Goal: Navigation & Orientation: Find specific page/section

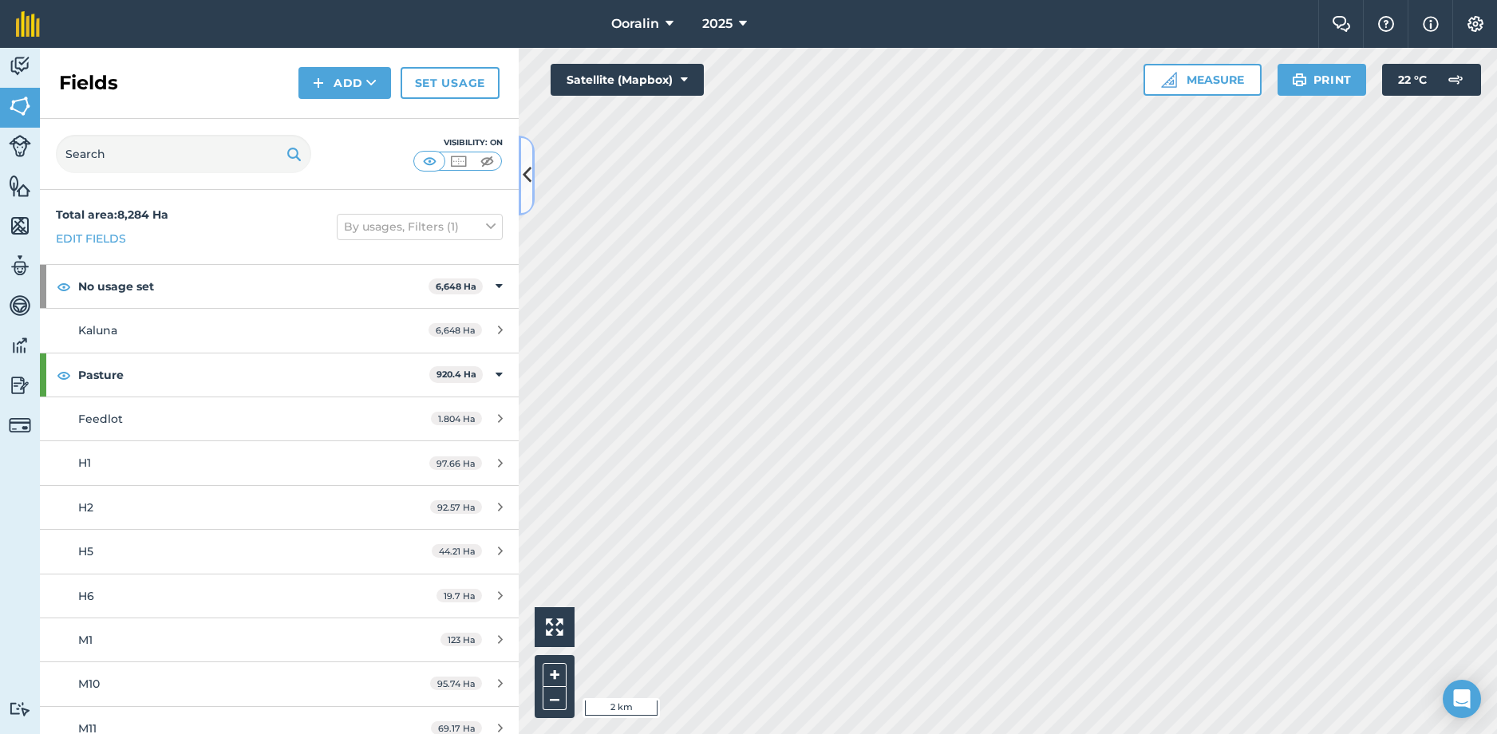
click at [527, 160] on button at bounding box center [527, 176] width 16 height 80
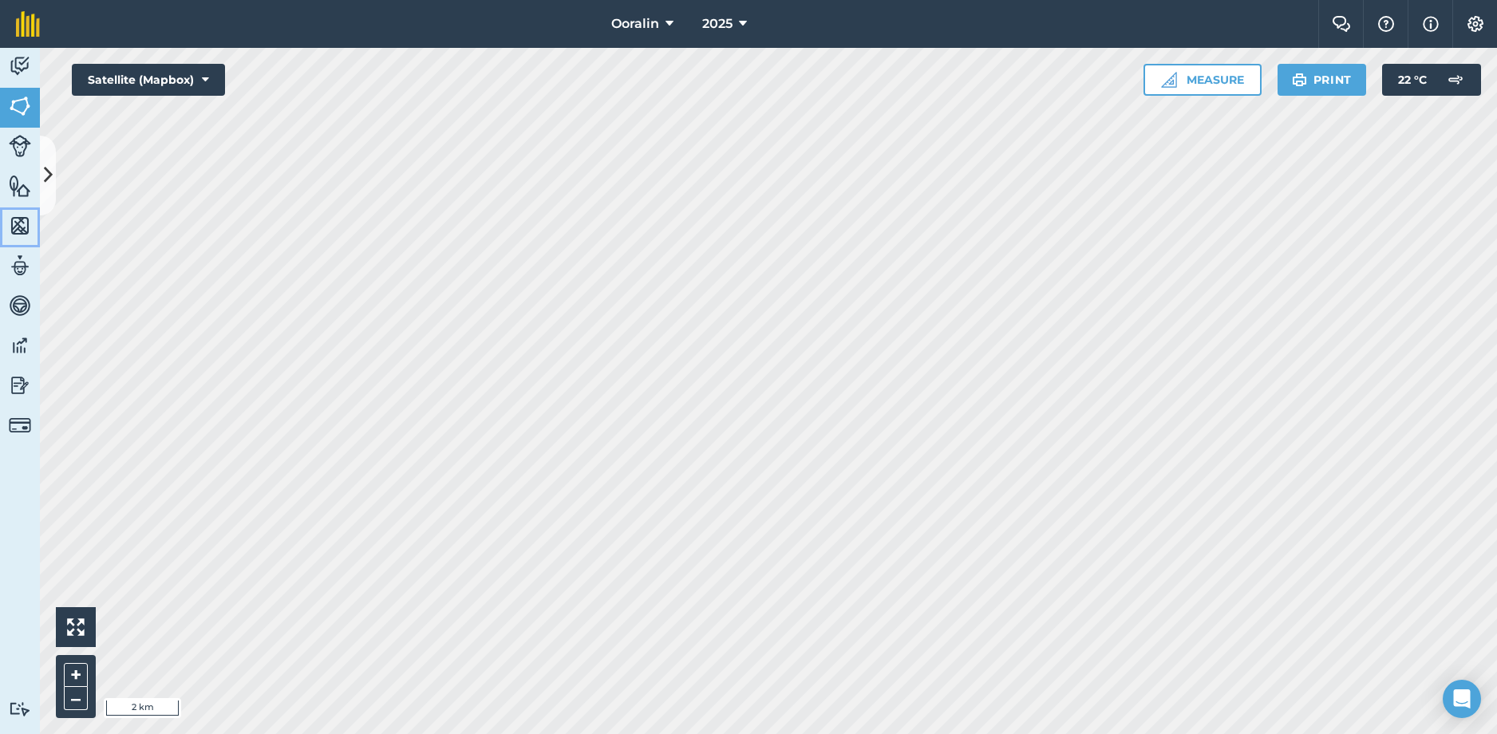
click at [24, 227] on img at bounding box center [20, 226] width 22 height 24
click at [48, 168] on icon at bounding box center [48, 175] width 9 height 28
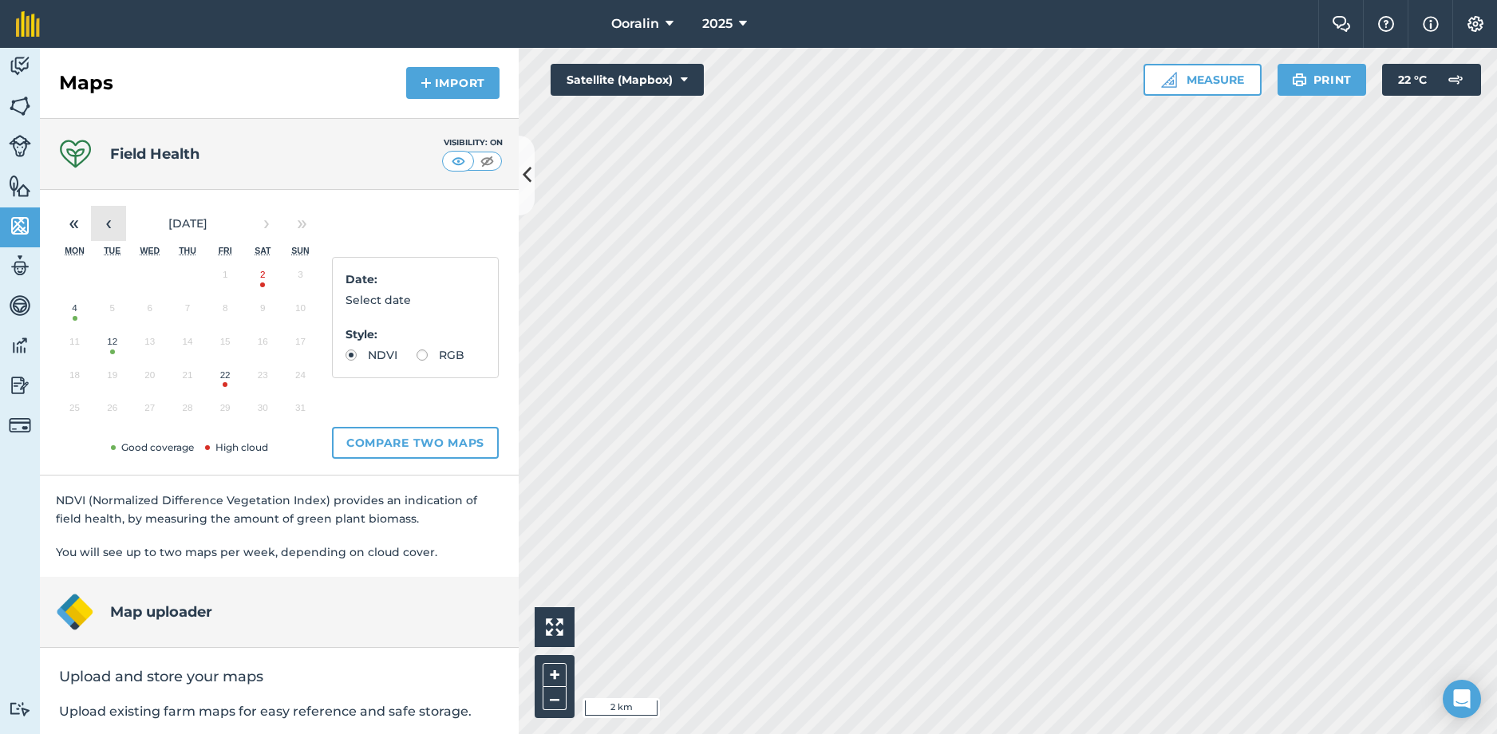
click at [104, 226] on button "‹" at bounding box center [108, 223] width 35 height 35
click at [260, 224] on button "›" at bounding box center [266, 223] width 35 height 35
